Goal: Navigation & Orientation: Understand site structure

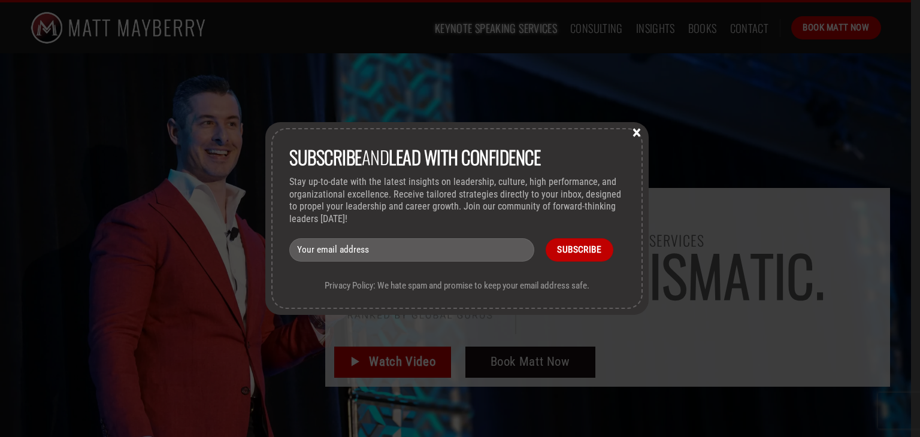
click at [636, 135] on button "×" at bounding box center [637, 131] width 18 height 11
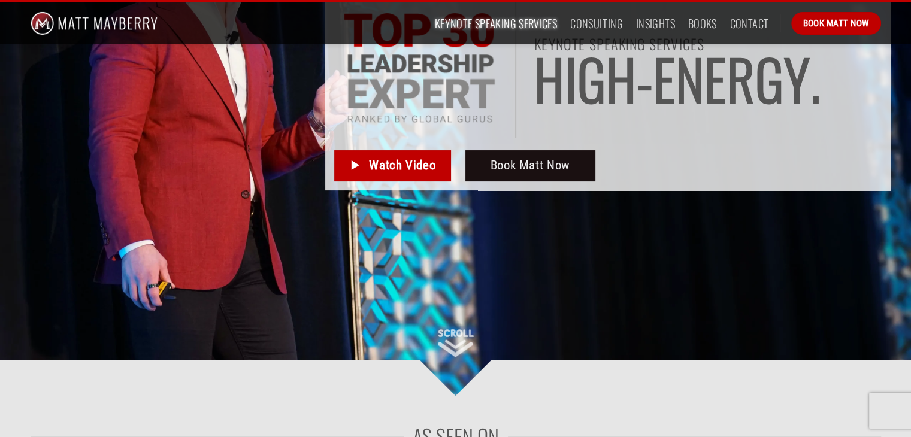
scroll to position [195, 0]
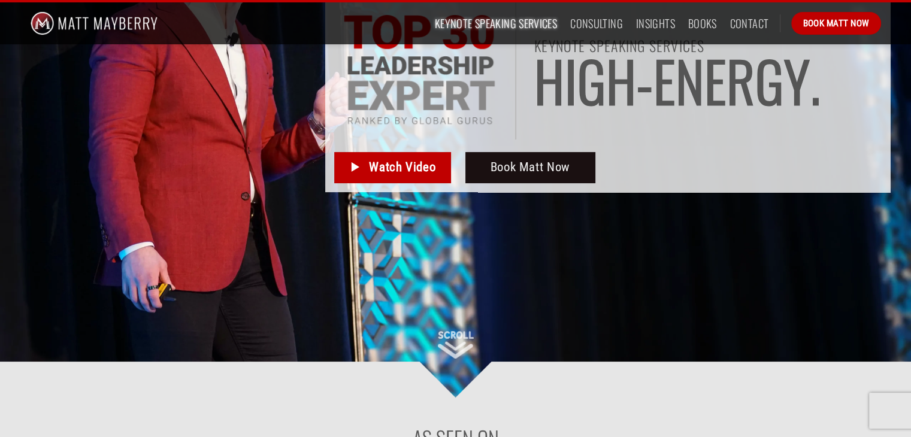
click at [650, 28] on link "Insights" at bounding box center [655, 24] width 39 height 22
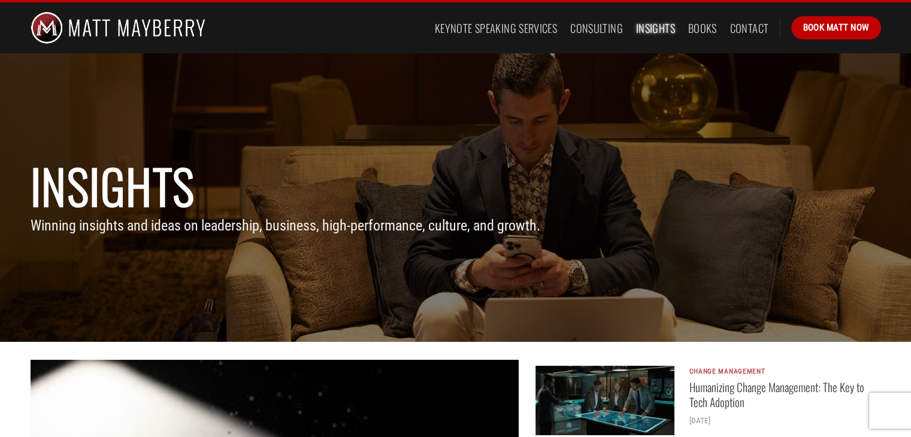
click at [705, 31] on link "Books" at bounding box center [703, 28] width 29 height 22
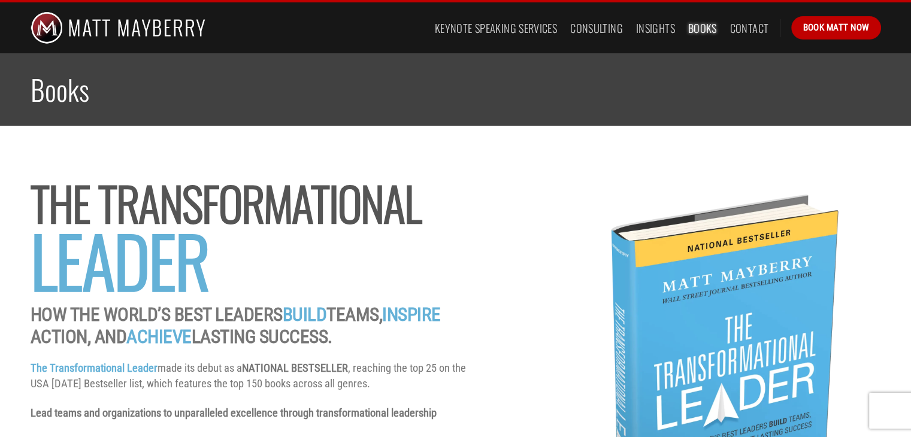
click at [745, 35] on link "Contact" at bounding box center [750, 28] width 39 height 22
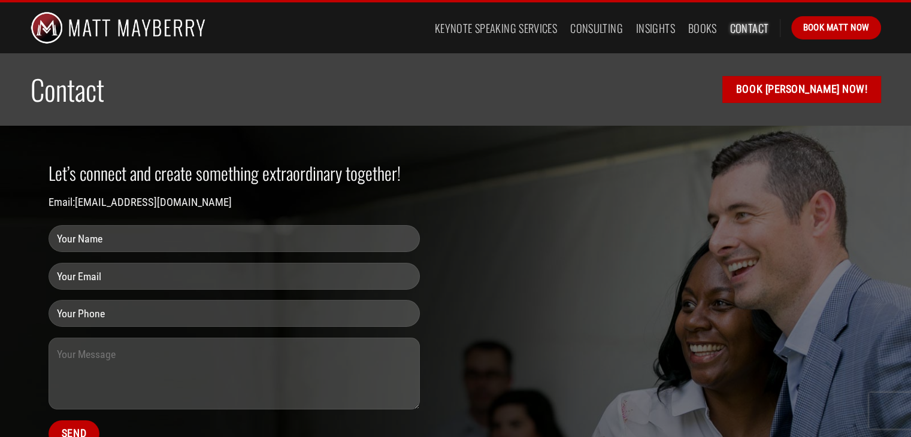
click at [530, 27] on link "Keynote Speaking Services" at bounding box center [496, 28] width 122 height 22
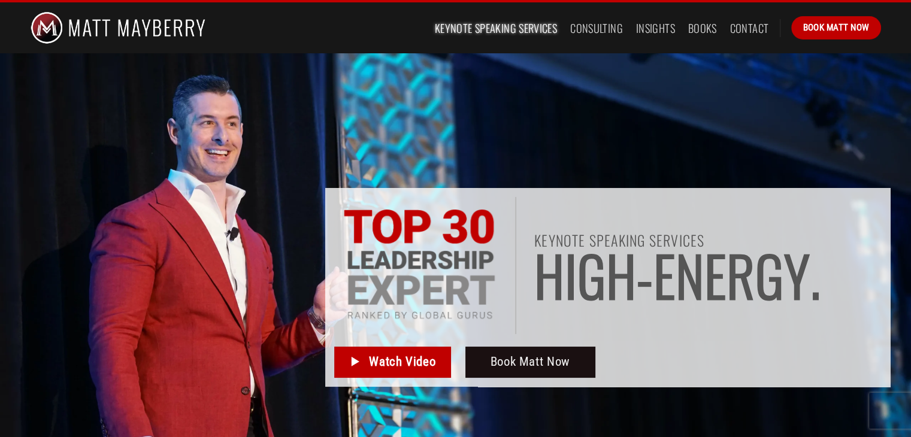
click at [600, 32] on link "Consulting" at bounding box center [597, 28] width 53 height 22
